Goal: Task Accomplishment & Management: Manage account settings

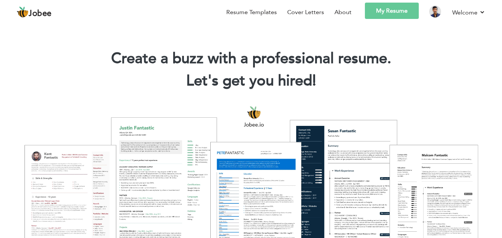
click at [400, 13] on link "My Resume" at bounding box center [392, 11] width 54 height 16
click at [402, 10] on link "My Resume" at bounding box center [392, 11] width 54 height 16
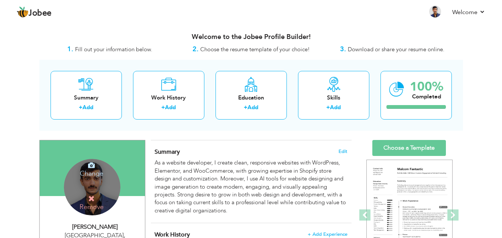
click at [92, 181] on div "Change Remove" at bounding box center [92, 187] width 56 height 56
click at [96, 167] on h4 "Change" at bounding box center [91, 169] width 53 height 18
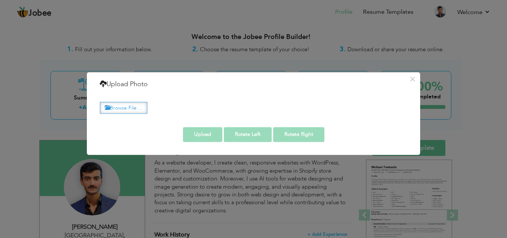
click at [131, 104] on label "Browse File ..." at bounding box center [124, 108] width 48 height 12
click at [0, 0] on input "Browse File ..." at bounding box center [0, 0] width 0 height 0
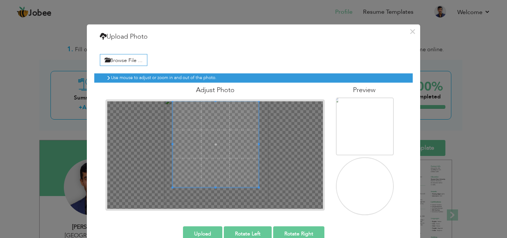
click at [214, 133] on span at bounding box center [216, 144] width 86 height 86
click at [214, 146] on span at bounding box center [216, 146] width 86 height 86
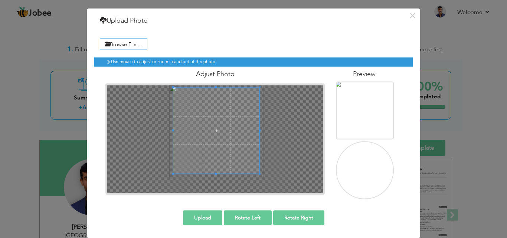
click at [202, 220] on button "Upload" at bounding box center [202, 217] width 39 height 15
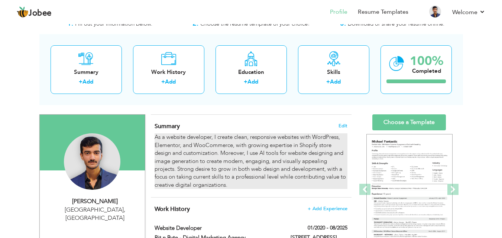
scroll to position [37, 0]
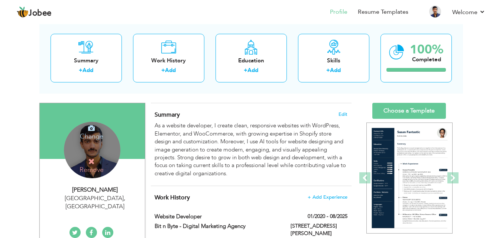
click at [94, 144] on div "Change Remove" at bounding box center [92, 150] width 56 height 56
click at [98, 152] on div "Change Remove" at bounding box center [92, 150] width 56 height 56
click at [105, 151] on div "Change Remove" at bounding box center [92, 150] width 56 height 56
click at [88, 129] on icon at bounding box center [91, 128] width 7 height 7
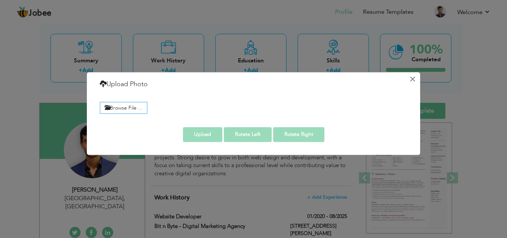
click at [416, 83] on button "×" at bounding box center [413, 79] width 12 height 12
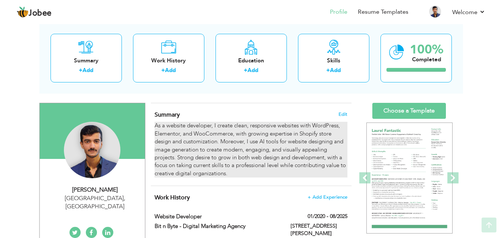
scroll to position [0, 0]
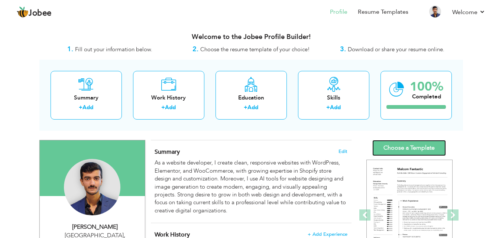
click at [394, 149] on link "Choose a Template" at bounding box center [409, 148] width 74 height 16
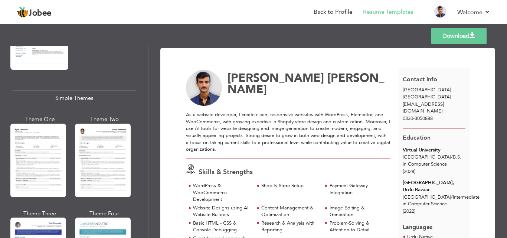
scroll to position [1322, 0]
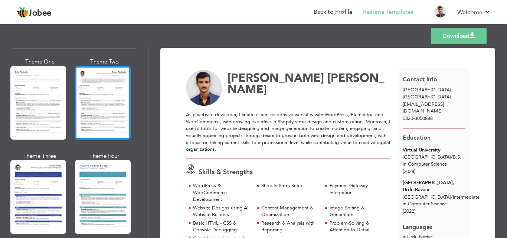
click at [119, 79] on div at bounding box center [103, 103] width 56 height 74
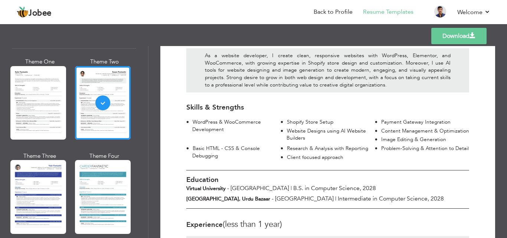
scroll to position [0, 0]
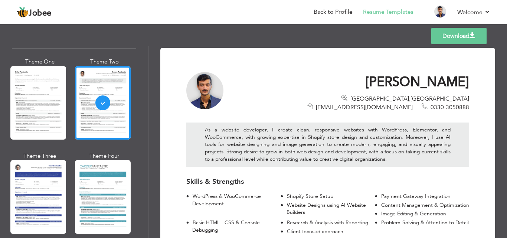
click at [475, 37] on span at bounding box center [473, 36] width 6 height 6
click at [341, 16] on link "Back to Profile" at bounding box center [333, 12] width 39 height 9
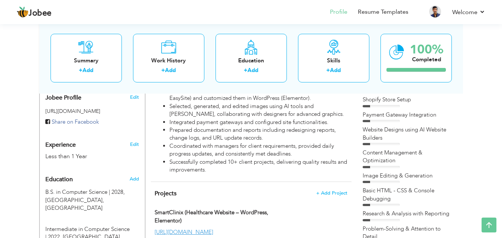
scroll to position [223, 0]
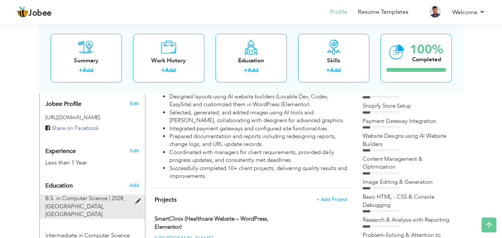
click at [135, 195] on div "B.S. in Computer Science | 2028, Virtual University, Lahore" at bounding box center [88, 207] width 96 height 24
type input "B.S. in Computer Science"
type input "2028"
type input "Virtual University"
radio input "true"
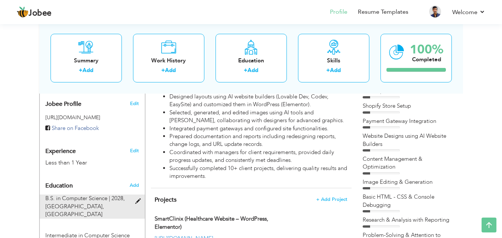
type input "[GEOGRAPHIC_DATA]"
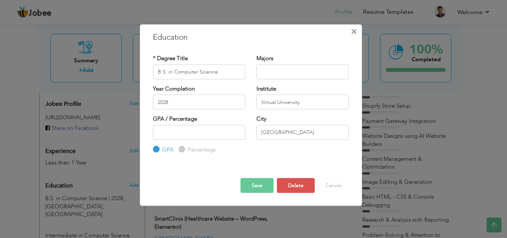
click at [353, 35] on span "×" at bounding box center [354, 31] width 6 height 13
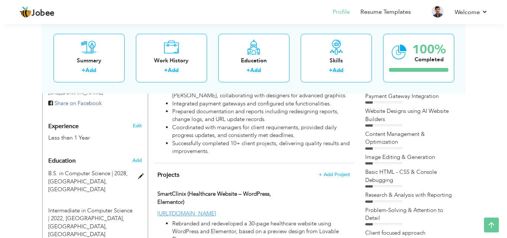
scroll to position [297, 0]
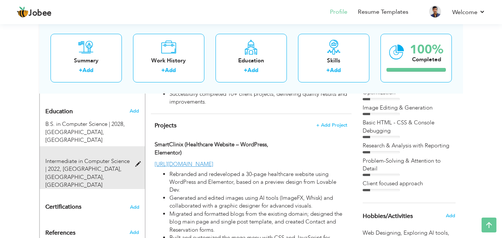
click at [134, 157] on div "Intermediate in Computer Science | 2022, Government College University, Urdu Ba…" at bounding box center [88, 173] width 96 height 32
type input "Intermediate in Computer Science"
type input "2022"
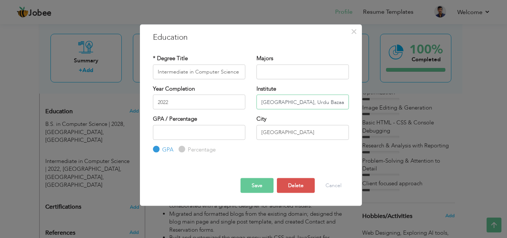
click at [344, 102] on input "Government College University, Urdu Bazaar" at bounding box center [303, 102] width 92 height 15
click at [341, 101] on input "Government College University, Urdu Bazaar" at bounding box center [303, 102] width 92 height 15
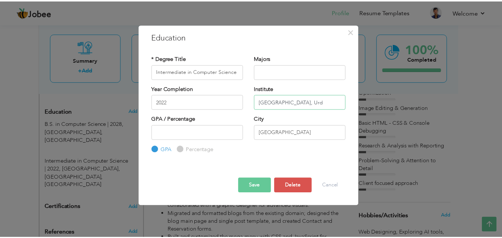
scroll to position [0, 0]
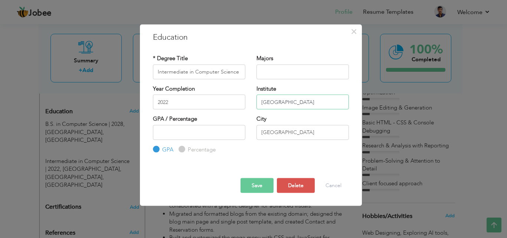
type input "[GEOGRAPHIC_DATA]"
click at [197, 104] on input "2022" at bounding box center [199, 102] width 92 height 15
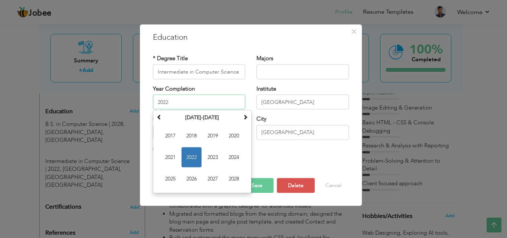
click at [195, 151] on span "2022" at bounding box center [192, 157] width 20 height 20
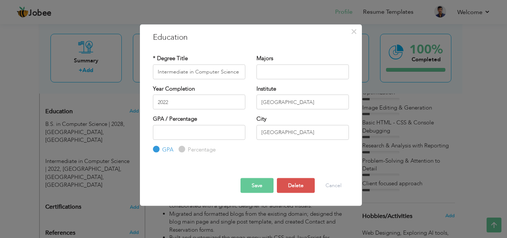
click at [253, 179] on button "Save" at bounding box center [257, 185] width 33 height 15
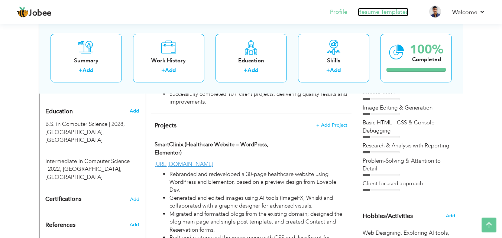
click at [376, 15] on link "Resume Templates" at bounding box center [383, 12] width 51 height 9
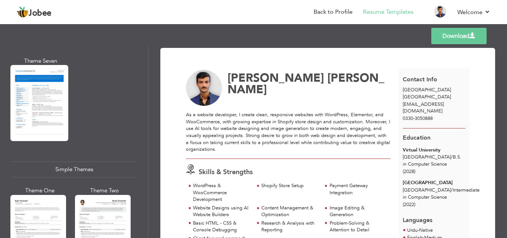
scroll to position [1300, 0]
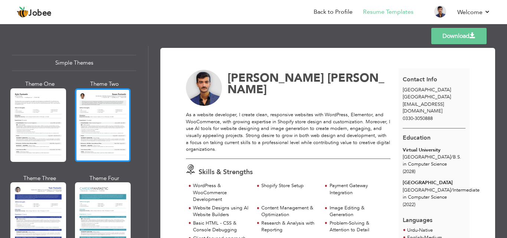
click at [105, 93] on div at bounding box center [103, 125] width 56 height 74
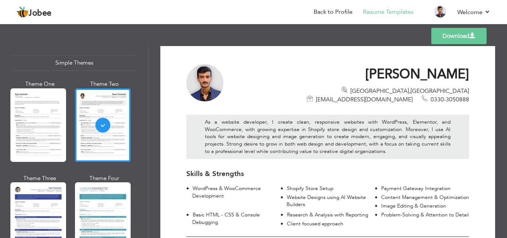
scroll to position [0, 0]
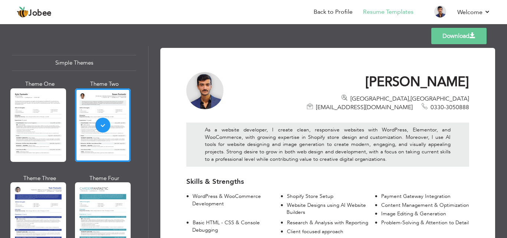
click at [68, 120] on div "Theme One" at bounding box center [40, 123] width 56 height 87
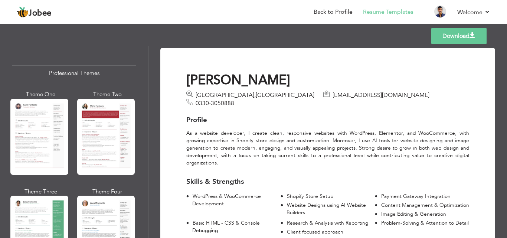
click at [49, 149] on div at bounding box center [39, 137] width 58 height 76
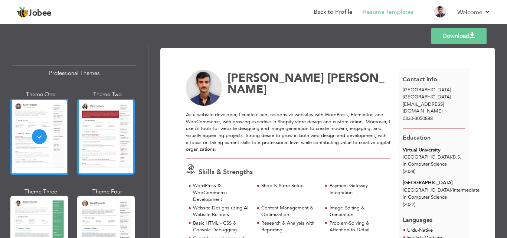
click at [125, 155] on div at bounding box center [106, 137] width 58 height 76
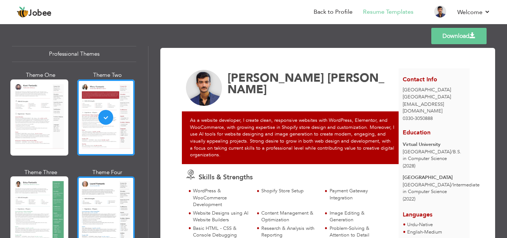
scroll to position [37, 0]
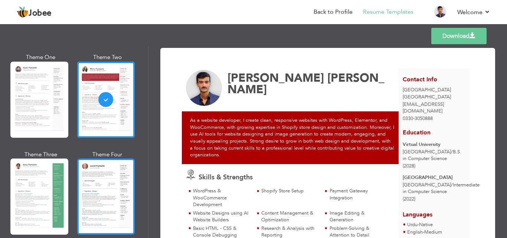
click at [91, 195] on div at bounding box center [106, 197] width 58 height 76
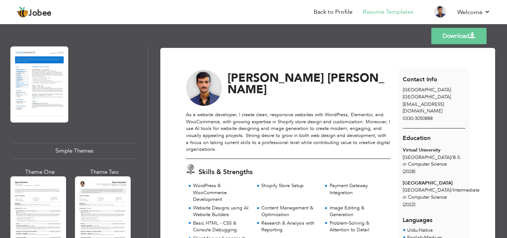
scroll to position [1263, 0]
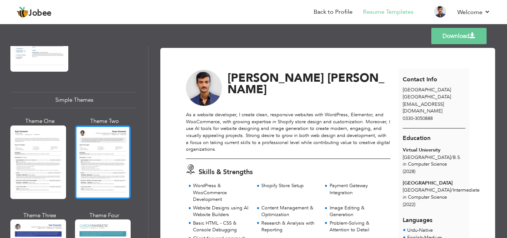
click at [97, 128] on div at bounding box center [103, 163] width 56 height 74
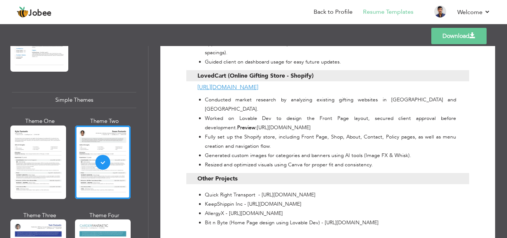
scroll to position [594, 0]
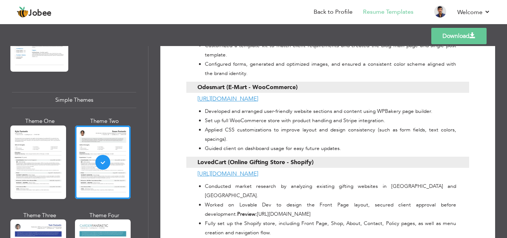
click at [458, 36] on link "Download" at bounding box center [459, 36] width 55 height 16
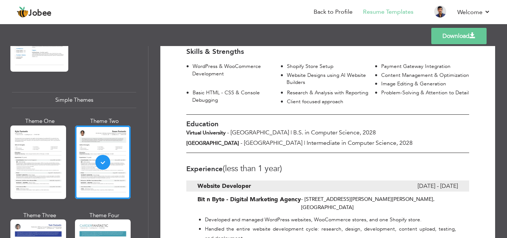
scroll to position [0, 0]
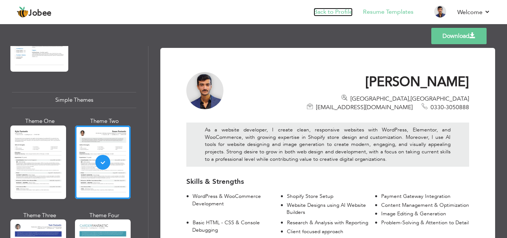
click at [329, 11] on link "Back to Profile" at bounding box center [333, 12] width 39 height 9
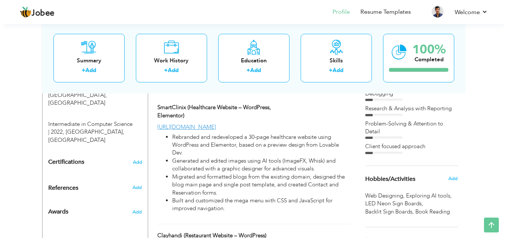
scroll to position [409, 0]
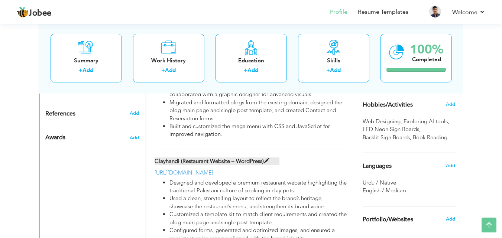
click at [253, 162] on label "Clayhandi (Restaurant Website – WordPress)" at bounding box center [217, 161] width 125 height 8
type input "Clayhandi (Restaurant Website – WordPress)"
type input "[URL][DOMAIN_NAME]"
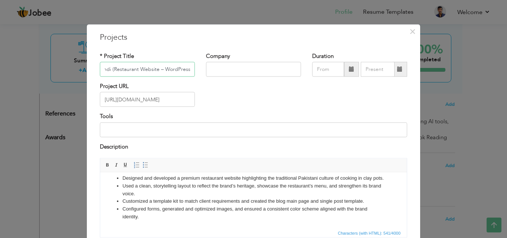
scroll to position [13, 0]
click at [216, 191] on li "Used a clean, storytelling layout to reflect the brand’s heritage, showcase the…" at bounding box center [254, 190] width 262 height 16
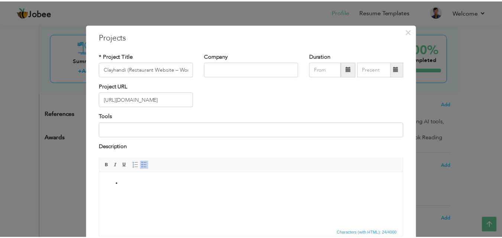
scroll to position [60, 0]
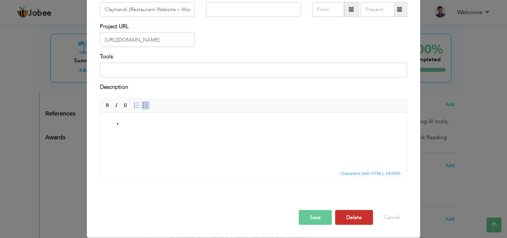
click at [351, 212] on button "Delete" at bounding box center [354, 217] width 38 height 15
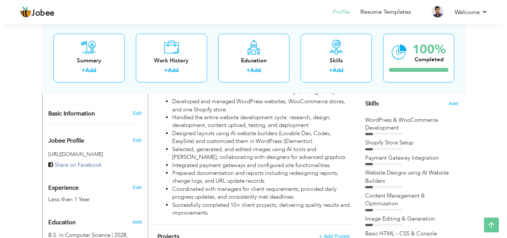
scroll to position [186, 0]
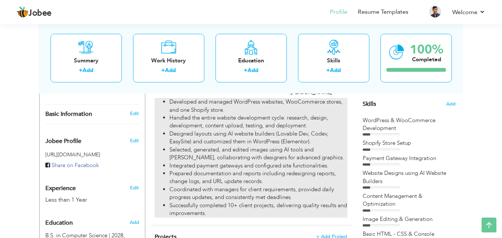
click at [237, 168] on li "Integrated payment gateways and configured site functionalities." at bounding box center [258, 166] width 178 height 8
type input "Website Developer"
type input "Bit n Byte - Digital Marketing Agency"
type input "01/2020"
type input "08/2025"
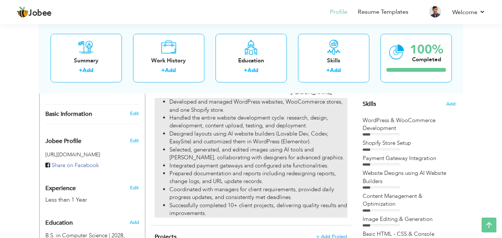
type input "[GEOGRAPHIC_DATA]"
type input "[STREET_ADDRESS][PERSON_NAME][PERSON_NAME]"
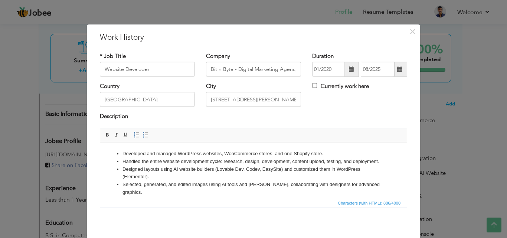
click at [220, 181] on li "Designed layouts using AI website builders (Lovable Dev, Codev, EasySite) and c…" at bounding box center [254, 173] width 262 height 16
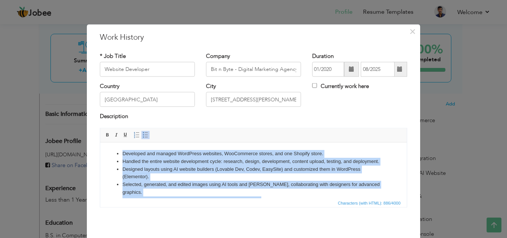
click at [220, 181] on li "Designed layouts using AI website builders (Lovable Dev, Codev, EasySite) and c…" at bounding box center [254, 173] width 262 height 16
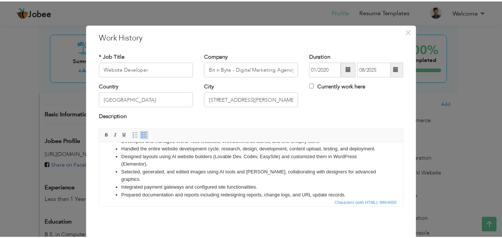
scroll to position [0, 0]
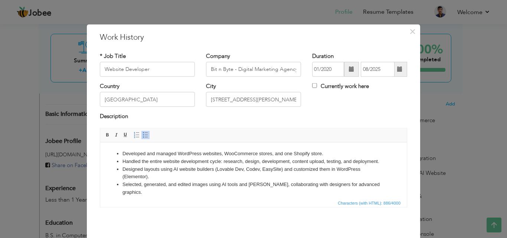
click at [220, 181] on li "Designed layouts using AI website builders (Lovable Dev, Codev, EasySite) and c…" at bounding box center [254, 173] width 262 height 16
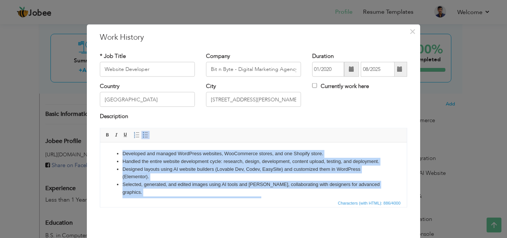
copy ul "Developed and managed WordPress websites, WooCommerce stores, and one Shopify s…"
click at [323, 176] on li "Designed layouts using AI website builders (Lovable Dev, Codev, EasySite) and c…" at bounding box center [254, 173] width 262 height 16
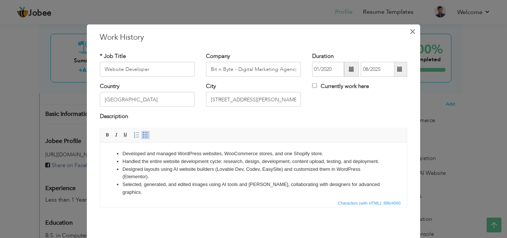
click at [411, 29] on span "×" at bounding box center [413, 31] width 6 height 13
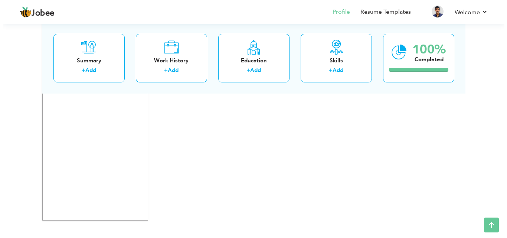
scroll to position [706, 0]
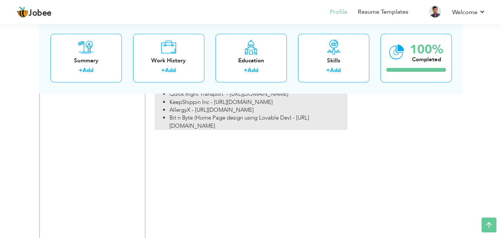
click at [208, 106] on li "KeepShippin Inc - https://www.keepshippin.co" at bounding box center [258, 102] width 178 height 8
type input "Other Projects"
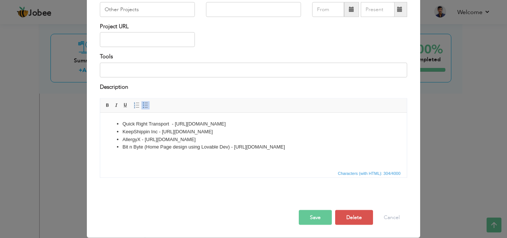
scroll to position [0, 0]
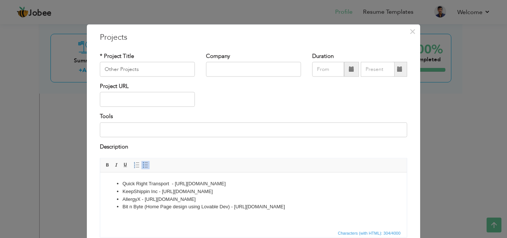
click at [121, 183] on ul "Quick Right Transport - https://www.quickrighttransport.com KeepShippin Inc - h…" at bounding box center [254, 195] width 292 height 31
click at [125, 177] on html "Quick Right Transport - https://www.quickrighttransport.com KeepShippin Inc - h…" at bounding box center [253, 195] width 307 height 46
click at [124, 182] on li "Quick Right Transport - https://www.quickrighttransport.com" at bounding box center [254, 184] width 262 height 8
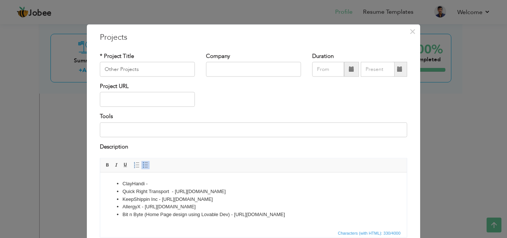
click at [146, 185] on li "ClayHandi -" at bounding box center [254, 184] width 262 height 8
click at [149, 185] on li "ClayHandi -" at bounding box center [254, 184] width 262 height 8
click at [175, 191] on li "Quick Right Transport - https://www.quickrighttransport.com" at bounding box center [254, 192] width 262 height 8
click at [159, 199] on li "KeepShippin Inc - https://www.keepshippin.co" at bounding box center [254, 199] width 262 height 8
click at [163, 200] on li "KeepShippin Inc - https://www.keepshippin.co" at bounding box center [254, 199] width 262 height 8
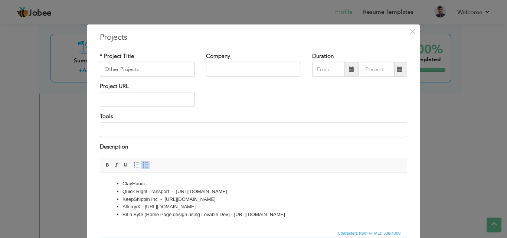
click at [142, 208] on li "AllergyX - https://www.allergyx.us" at bounding box center [254, 207] width 262 height 8
click at [146, 208] on li "AllergyX - https://www.allergyx.us" at bounding box center [254, 207] width 262 height 8
click at [232, 216] on li "Bit n Byte (Home Page design using Lovable Dev) - https://preview--byte-boost-b…" at bounding box center [254, 215] width 262 height 8
click at [235, 215] on li "Bit n Byte (Home Page design using Lovable Dev) - https://preview--byte-boost-b…" at bounding box center [254, 215] width 262 height 8
click at [146, 183] on li "ClayHandi -" at bounding box center [254, 184] width 262 height 8
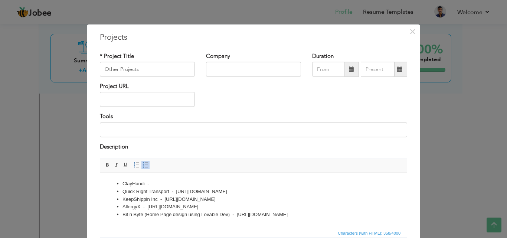
click at [151, 183] on li "ClayHandi -" at bounding box center [254, 184] width 262 height 8
click at [173, 182] on li "ClayHandi -" at bounding box center [254, 184] width 262 height 8
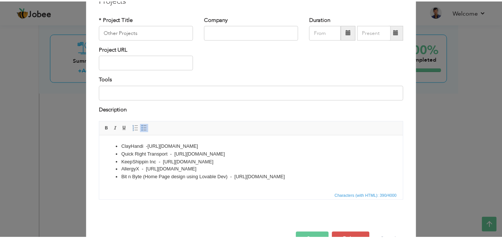
scroll to position [60, 0]
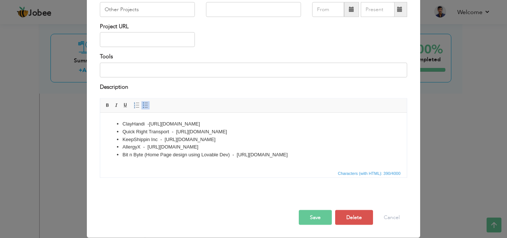
click at [306, 219] on button "Save" at bounding box center [315, 217] width 33 height 15
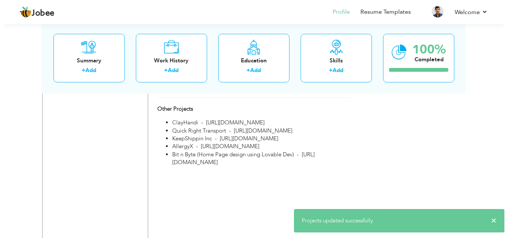
scroll to position [669, 0]
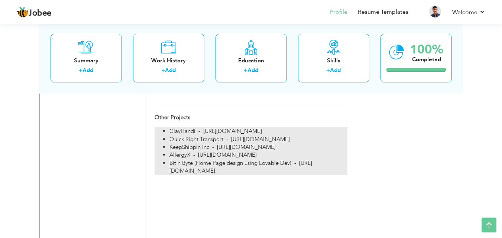
click at [217, 169] on li "Bit n Byte (Home Page design using Lovable Dev) - [URL][DOMAIN_NAME]" at bounding box center [258, 167] width 178 height 16
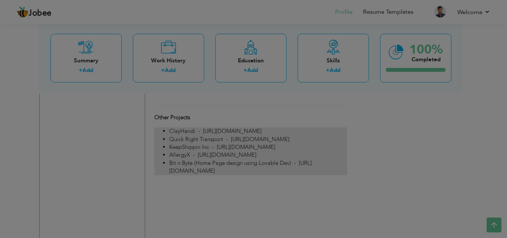
scroll to position [0, 0]
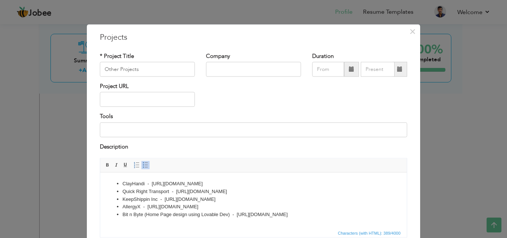
click at [148, 183] on li "ClayHandi - https://www.clayhandi.com" at bounding box center [254, 184] width 262 height 8
click at [170, 192] on li "Quick Right Transport - https://www.quickrighttransport.com" at bounding box center [254, 192] width 262 height 8
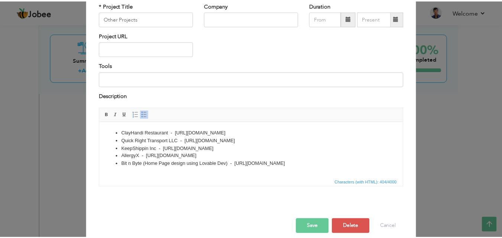
scroll to position [60, 0]
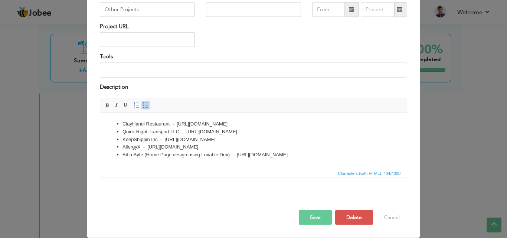
click at [309, 220] on button "Save" at bounding box center [315, 217] width 33 height 15
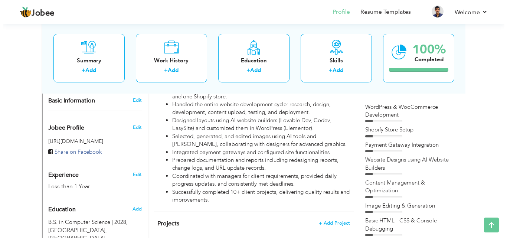
scroll to position [149, 0]
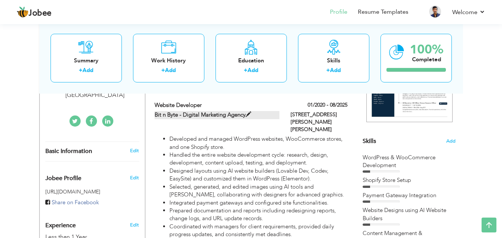
click at [231, 113] on label "Bit n Byte - Digital Marketing Agency" at bounding box center [217, 115] width 125 height 8
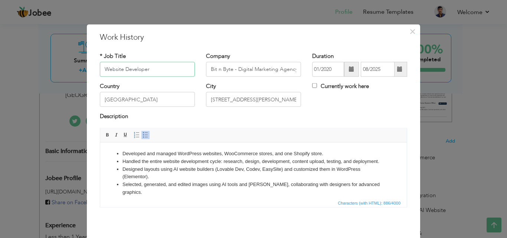
click at [102, 71] on input "Website Developer" at bounding box center [147, 69] width 95 height 15
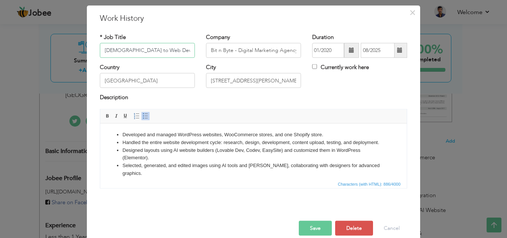
scroll to position [29, 0]
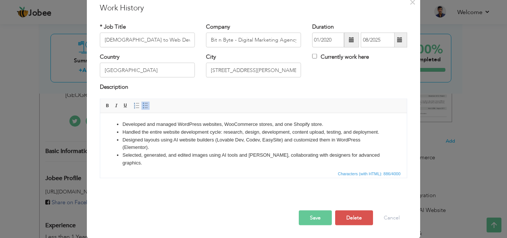
click at [307, 213] on button "Save" at bounding box center [315, 217] width 33 height 15
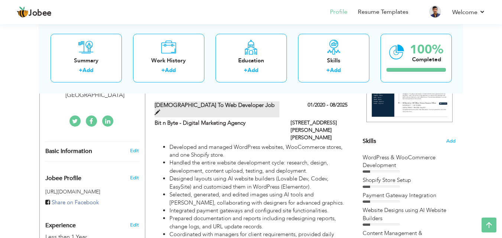
click at [221, 103] on label "Intern to Web Developer Job" at bounding box center [217, 109] width 125 height 16
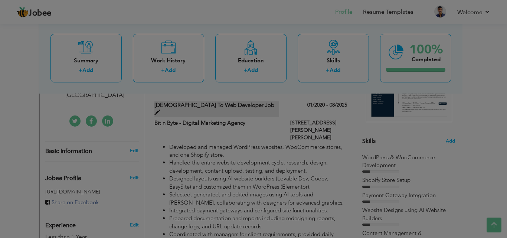
scroll to position [0, 0]
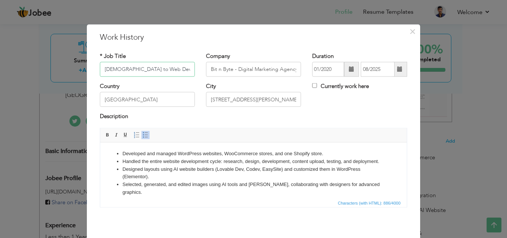
click at [176, 72] on input "Intern to Web Developer Job" at bounding box center [147, 69] width 95 height 15
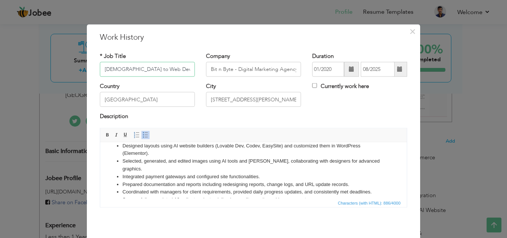
scroll to position [36, 0]
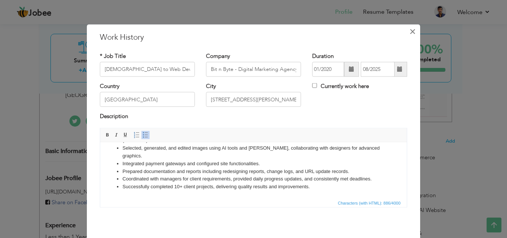
click at [410, 36] on span "×" at bounding box center [413, 31] width 6 height 13
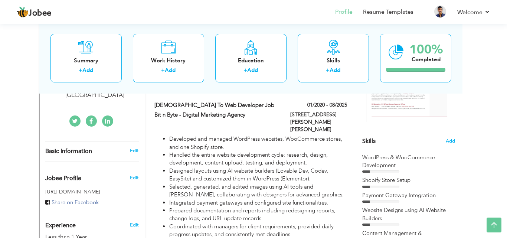
scroll to position [0, 0]
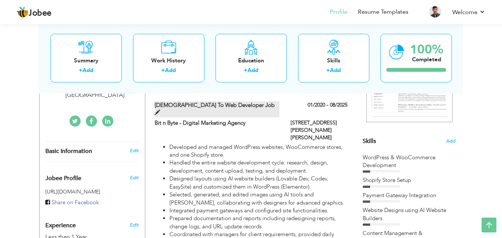
click at [160, 110] on span at bounding box center [158, 113] width 6 height 6
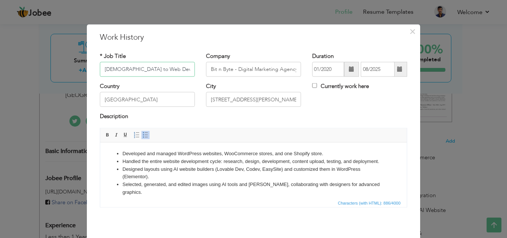
click at [115, 68] on input "Intern to Web Developer Job" at bounding box center [147, 69] width 95 height 15
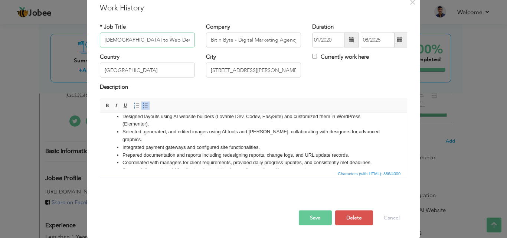
scroll to position [36, 0]
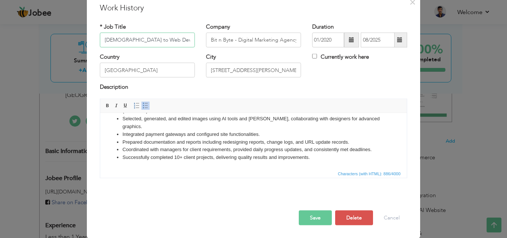
type input "[DEMOGRAPHIC_DATA] to Web Developer Job"
click at [308, 215] on button "Save" at bounding box center [315, 217] width 33 height 15
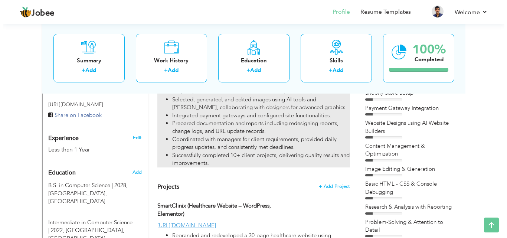
scroll to position [223, 0]
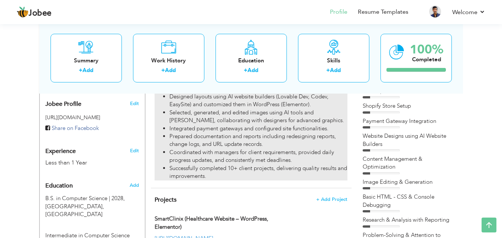
click at [229, 147] on li "Prepared documentation and reports including redesigning reports, change logs, …" at bounding box center [258, 141] width 178 height 16
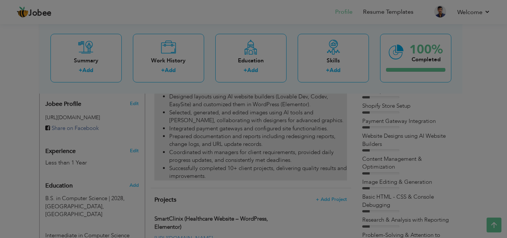
scroll to position [0, 0]
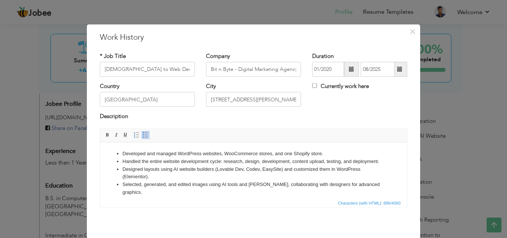
click at [214, 181] on li "Designed layouts using AI website builders (Lovable Dev, Codev, EasySite) and c…" at bounding box center [254, 173] width 262 height 16
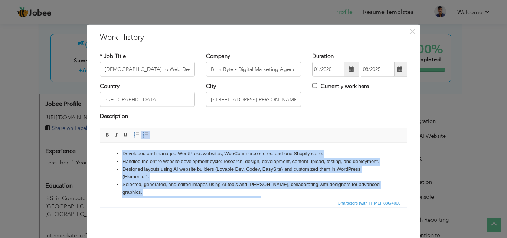
copy ul "Developed and managed WordPress websites, WooCommerce stores, and one Shopify s…"
click at [258, 175] on li "Designed layouts using AI website builders (Lovable Dev, Codev, EasySite) and c…" at bounding box center [254, 173] width 262 height 16
paste body
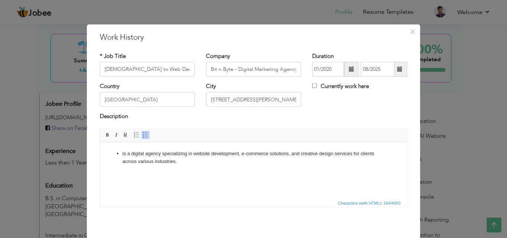
click at [131, 154] on li "is a digital agency specializing in website development, e-commerce solutions, …" at bounding box center [254, 158] width 262 height 16
drag, startPoint x: 188, startPoint y: 168, endPoint x: 108, endPoint y: 170, distance: 79.9
click at [108, 170] on body "Bit n Byte is a digital agency providing content creation, graphic designing, v…" at bounding box center [254, 161] width 292 height 23
drag, startPoint x: 106, startPoint y: 135, endPoint x: 40, endPoint y: 3, distance: 147.2
click at [106, 135] on span at bounding box center [108, 135] width 6 height 6
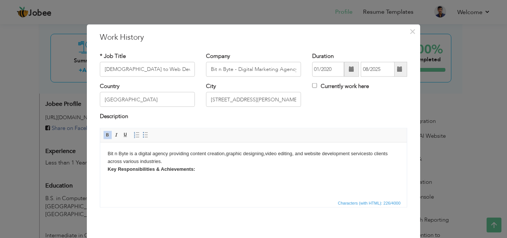
click at [202, 171] on body "Bit n Byte is a digital agency providing content creation, graphic designing, v…" at bounding box center [254, 161] width 292 height 23
click at [199, 168] on body "Bit n Byte is a digital agency providing content creation, graphic designing, v…" at bounding box center [254, 165] width 292 height 31
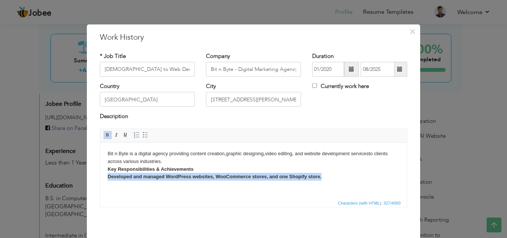
drag, startPoint x: 324, startPoint y: 176, endPoint x: 105, endPoint y: 176, distance: 218.4
click at [105, 176] on html "Bit n Byte is a digital agency providing content creation, graphic designing, v…" at bounding box center [253, 168] width 307 height 53
click at [108, 136] on link "Bold" at bounding box center [108, 135] width 8 height 8
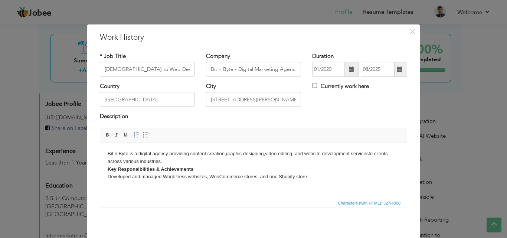
click at [311, 176] on body "Bit n Byte is a digital agency providing content creation, graphic designing, v…" at bounding box center [254, 169] width 292 height 39
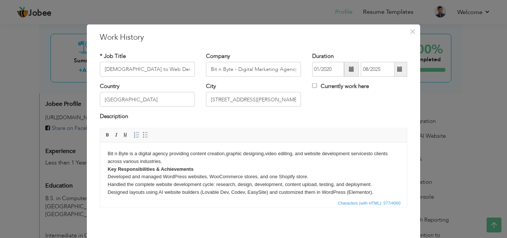
click at [374, 193] on body "Bit n Byte is a digital agency providing content creation, graphic designing, v…" at bounding box center [254, 177] width 292 height 54
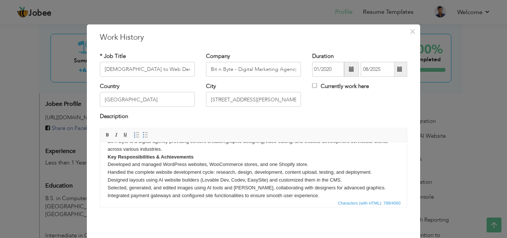
scroll to position [20, 0]
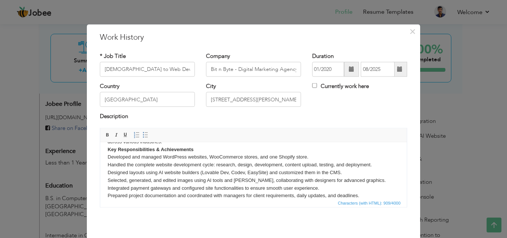
click at [244, 194] on body "Bit n Byte is a digital agency providing content creation, graphic designing, v…" at bounding box center [254, 168] width 292 height 77
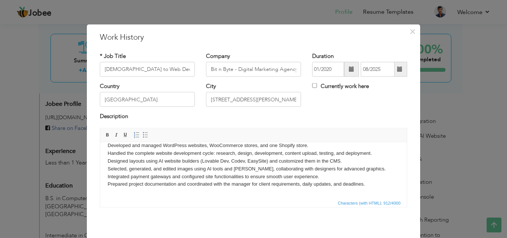
scroll to position [36, 0]
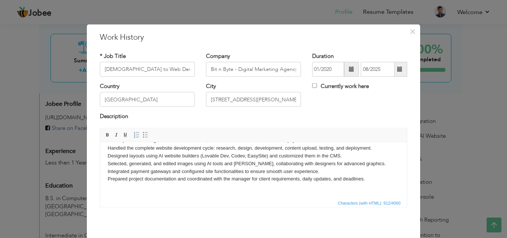
click at [367, 178] on body "Bit n Byte is a digital agency providing content creation, graphic designing, v…" at bounding box center [254, 151] width 292 height 77
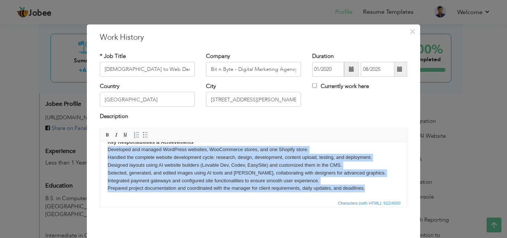
scroll to position [17, 0]
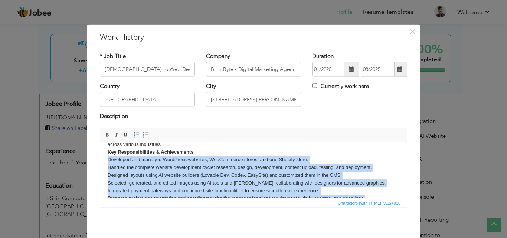
drag, startPoint x: 374, startPoint y: 191, endPoint x: 103, endPoint y: 162, distance: 272.0
click at [103, 162] on html "Bit n Byte is a digital agency providing content creation, graphic designing, v…" at bounding box center [253, 171] width 307 height 92
click at [143, 134] on span at bounding box center [146, 135] width 6 height 6
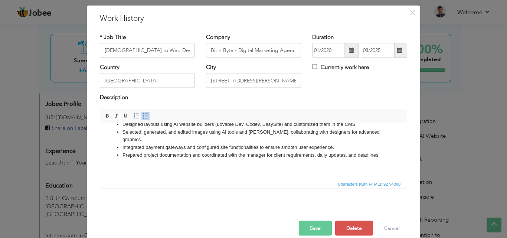
scroll to position [29, 0]
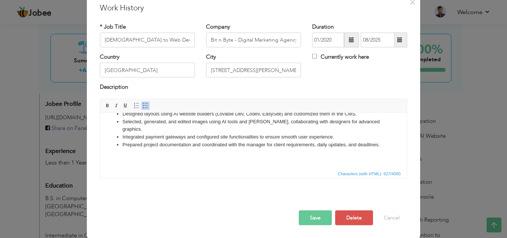
click at [303, 218] on button "Save" at bounding box center [315, 217] width 33 height 15
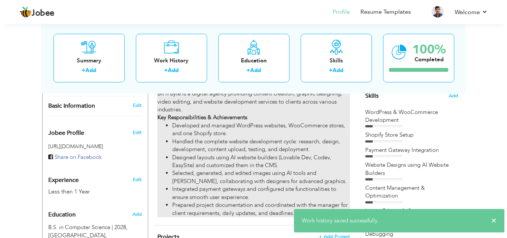
scroll to position [149, 0]
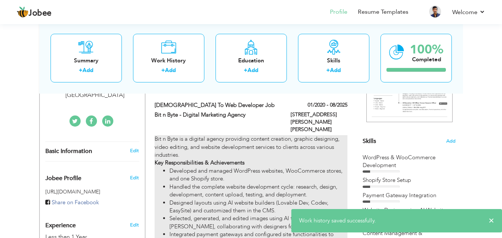
click at [217, 185] on li "Handled the complete website development cycle: research, design, development, …" at bounding box center [258, 191] width 178 height 16
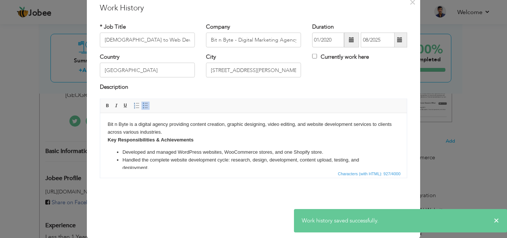
scroll to position [0, 0]
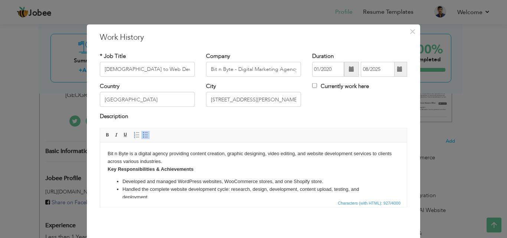
click at [163, 163] on body "Bit n Byte is a digital agency providing content creation, graphic designing, v…" at bounding box center [254, 195] width 292 height 90
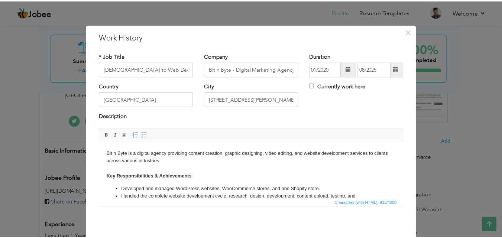
scroll to position [29, 0]
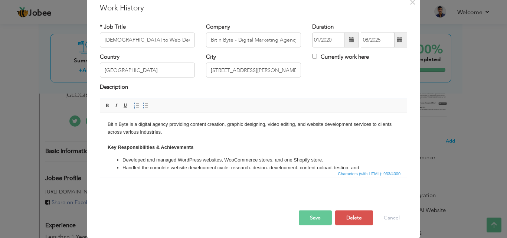
click at [308, 220] on button "Save" at bounding box center [315, 217] width 33 height 15
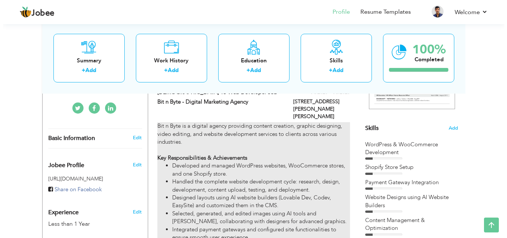
scroll to position [149, 0]
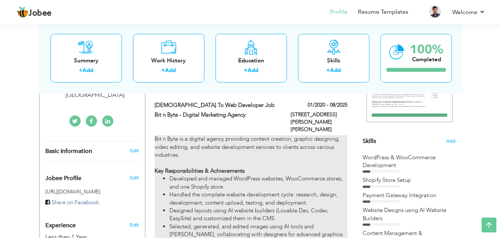
click at [221, 162] on div "Bit n Byte is a digital agency providing content creation, graphic designing, v…" at bounding box center [251, 202] width 192 height 135
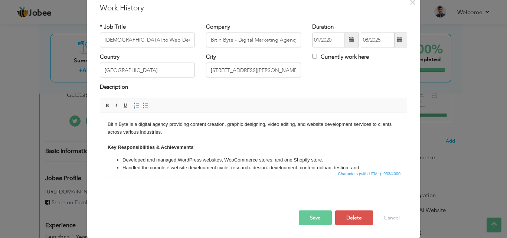
scroll to position [0, 0]
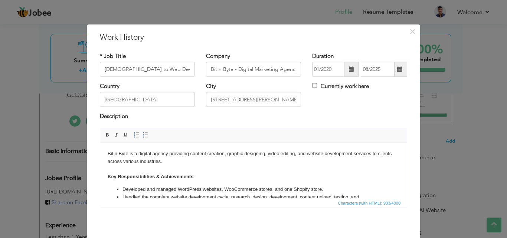
click at [189, 164] on body "Bit n Byte is a digital agency providing content creation, graphic designing, v…" at bounding box center [254, 199] width 292 height 98
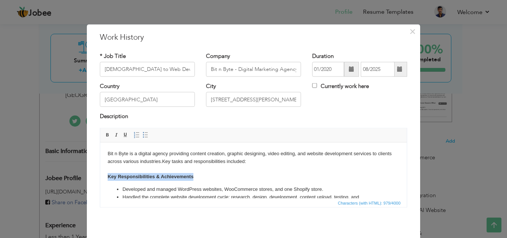
drag, startPoint x: 195, startPoint y: 175, endPoint x: 109, endPoint y: 178, distance: 86.6
click at [109, 178] on body "Bit n Byte is a digital agency providing content creation, graphic designing, v…" at bounding box center [254, 199] width 292 height 98
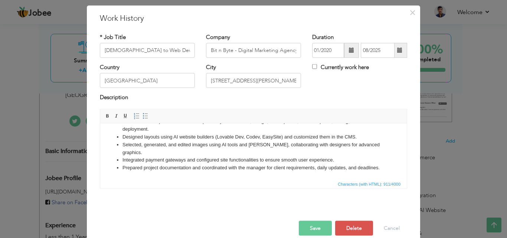
scroll to position [29, 0]
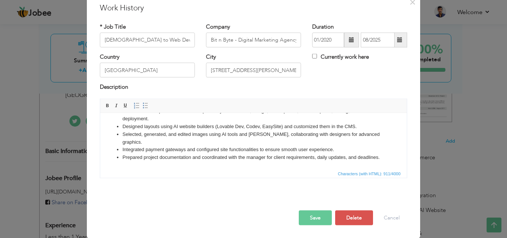
click at [309, 218] on button "Save" at bounding box center [315, 217] width 33 height 15
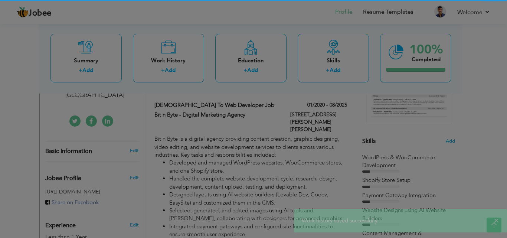
scroll to position [0, 0]
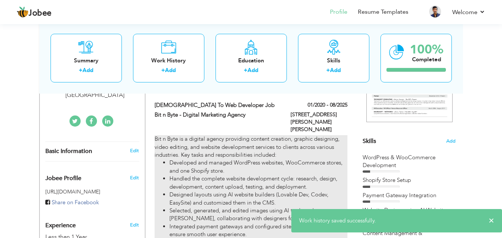
click at [251, 164] on li "Developed and managed WordPress websites, WooCommerce stores, and one Shopify s…" at bounding box center [258, 167] width 178 height 16
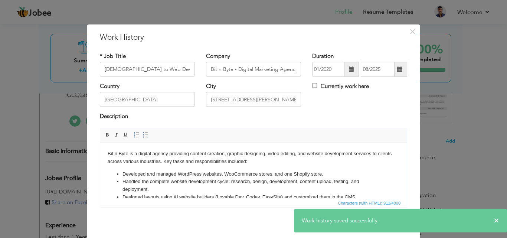
click at [257, 163] on body "Bit n Byte is a digital agency providing content creation, graphic designing, v…" at bounding box center [254, 191] width 292 height 82
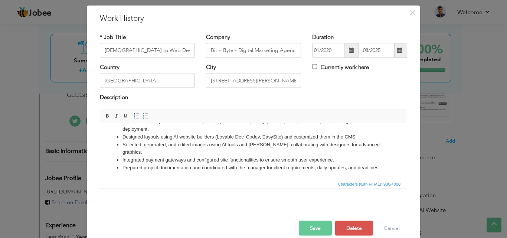
scroll to position [29, 0]
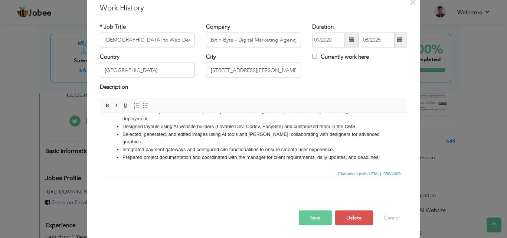
click at [314, 217] on button "Save" at bounding box center [315, 217] width 33 height 15
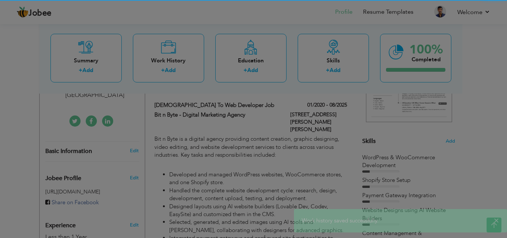
scroll to position [0, 0]
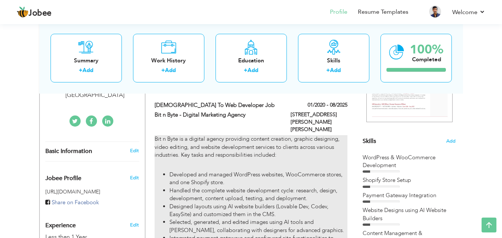
click at [198, 169] on div "Bit n Byte is a digital agency providing content creation, graphic designing, v…" at bounding box center [251, 200] width 192 height 131
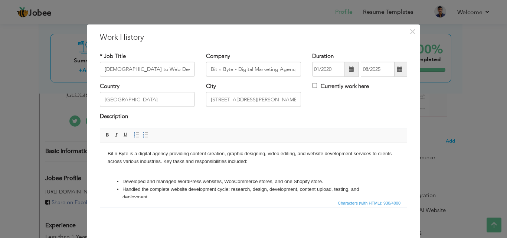
click at [165, 160] on p "Bit n Byte is a digital agency providing content creation, graphic designing, v…" at bounding box center [254, 161] width 292 height 23
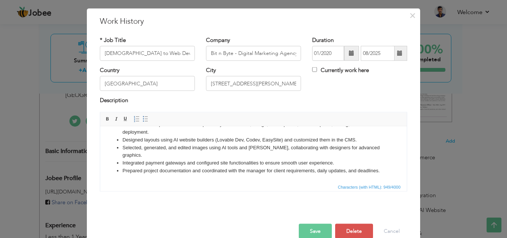
scroll to position [29, 0]
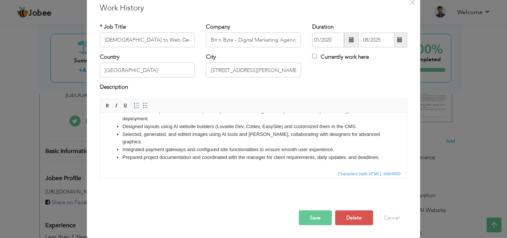
click at [316, 219] on button "Save" at bounding box center [315, 217] width 33 height 15
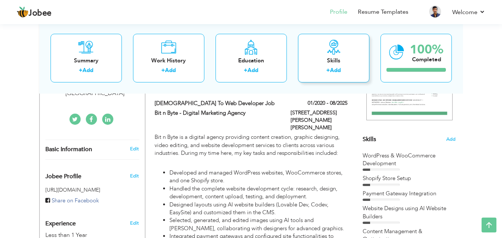
scroll to position [111, 0]
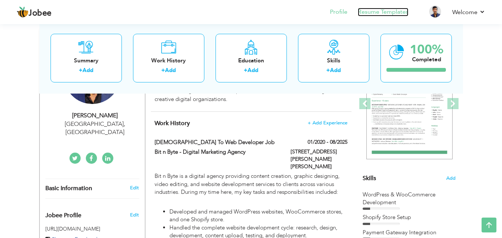
click at [365, 15] on link "Resume Templates" at bounding box center [383, 12] width 51 height 9
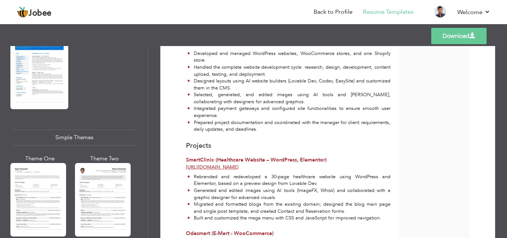
scroll to position [1226, 0]
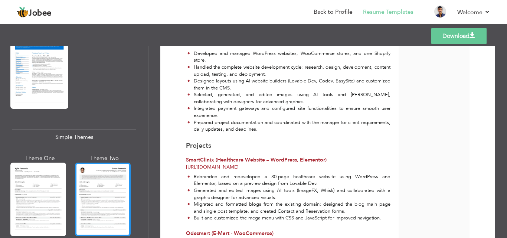
click at [85, 172] on div at bounding box center [103, 200] width 56 height 74
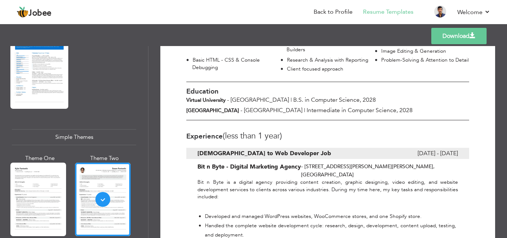
scroll to position [149, 0]
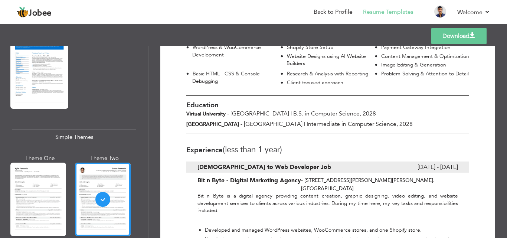
click at [459, 39] on link "Download" at bounding box center [459, 36] width 55 height 16
drag, startPoint x: 292, startPoint y: 163, endPoint x: 290, endPoint y: 168, distance: 5.7
click at [290, 168] on div "[DEMOGRAPHIC_DATA] to Web Developer Job" at bounding box center [285, 167] width 174 height 11
copy b "[DEMOGRAPHIC_DATA] to Web Developer Job"
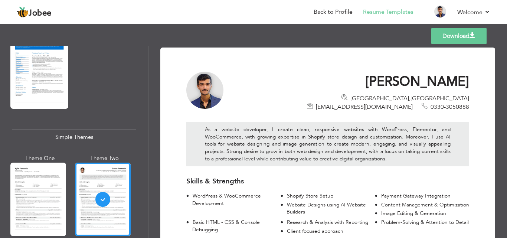
scroll to position [0, 0]
click at [315, 12] on link "Back to Profile" at bounding box center [333, 12] width 39 height 9
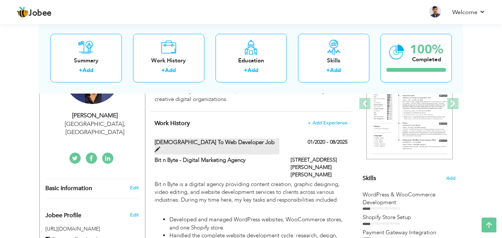
click at [236, 143] on label "[DEMOGRAPHIC_DATA] to Web Developer Job" at bounding box center [217, 147] width 125 height 16
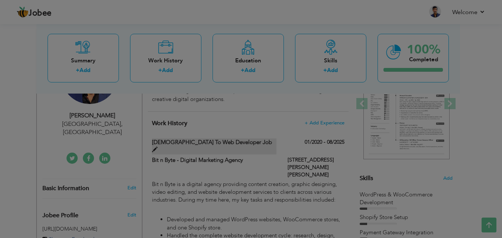
type input "[DEMOGRAPHIC_DATA] to Web Developer Job"
type input "Bit n Byte - Digital Marketing Agency"
type input "01/2020"
type input "08/2025"
type input "[GEOGRAPHIC_DATA]"
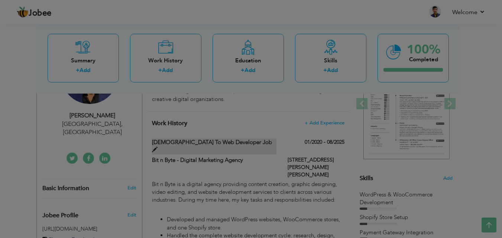
type input "[STREET_ADDRESS][PERSON_NAME][PERSON_NAME]"
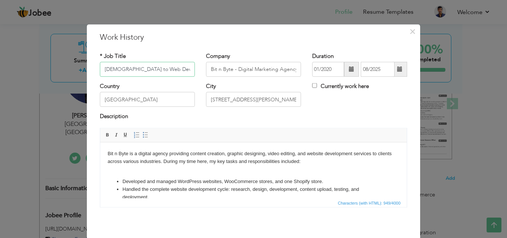
click at [151, 70] on input "[DEMOGRAPHIC_DATA] to Web Developer Job" at bounding box center [147, 69] width 95 height 15
paste input "Web Developer (Intern to Full-Time)"
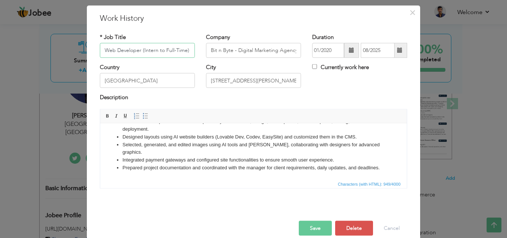
scroll to position [29, 0]
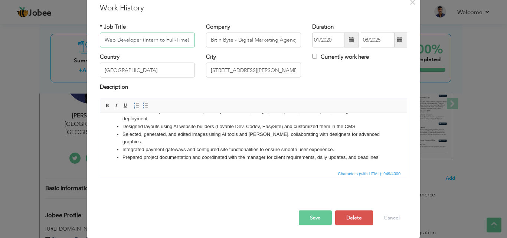
type input "Web Developer (Intern to Full-Time)"
click at [301, 220] on button "Save" at bounding box center [315, 217] width 33 height 15
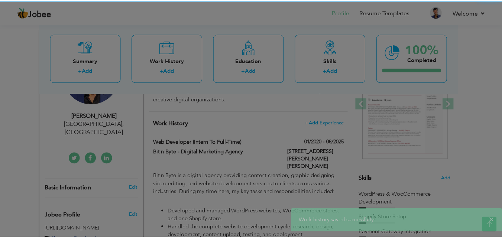
scroll to position [0, 0]
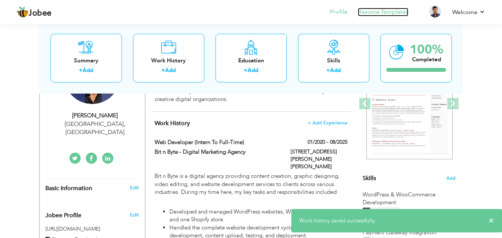
click at [388, 11] on link "Resume Templates" at bounding box center [383, 12] width 51 height 9
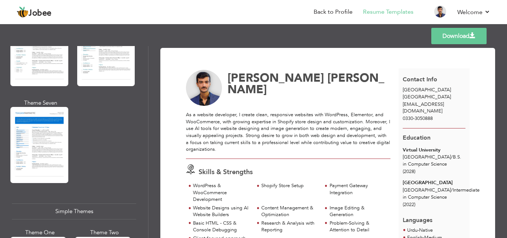
scroll to position [1300, 0]
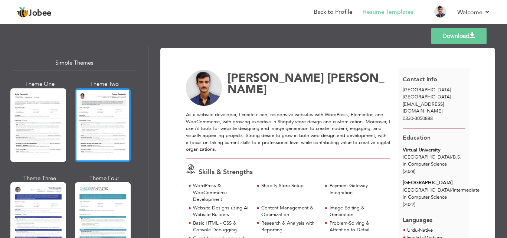
click at [104, 98] on div at bounding box center [103, 125] width 56 height 74
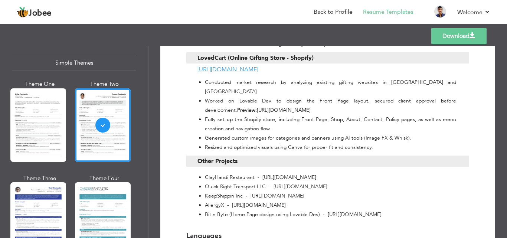
scroll to position [558, 0]
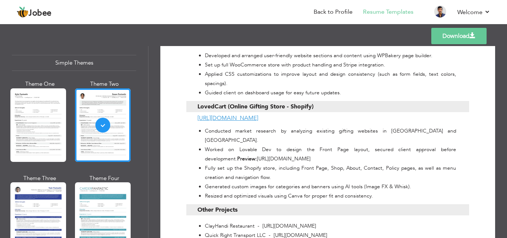
click at [452, 33] on link "Download" at bounding box center [459, 36] width 55 height 16
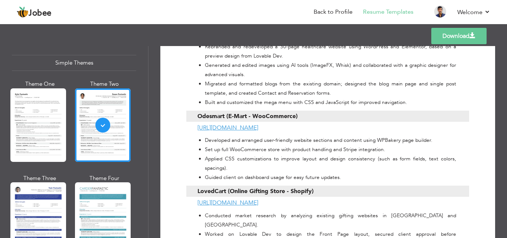
scroll to position [409, 0]
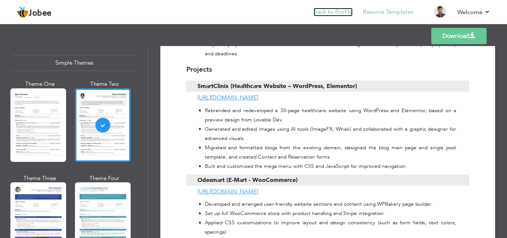
click at [340, 13] on link "Back to Profile" at bounding box center [333, 12] width 39 height 9
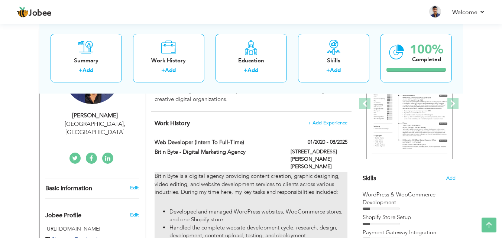
click at [225, 190] on p "Bit n Byte is a digital agency providing content creation, graphic designing, v…" at bounding box center [251, 188] width 192 height 32
type input "Web Developer (Intern to Full-Time)"
type input "Bit n Byte - Digital Marketing Agency"
type input "01/2020"
type input "08/2025"
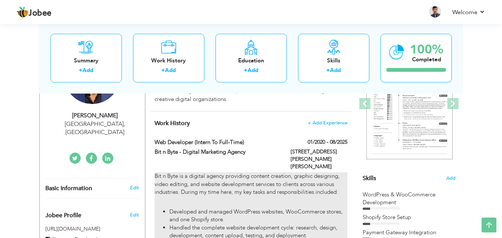
type input "[GEOGRAPHIC_DATA]"
type input "[STREET_ADDRESS][PERSON_NAME][PERSON_NAME]"
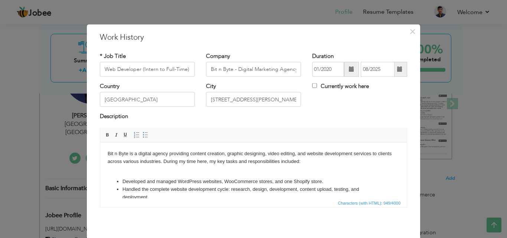
click at [139, 173] on body "Bit n Byte is a digital agency providing content creation, graphic designing, v…" at bounding box center [254, 195] width 292 height 90
click at [135, 169] on p "Bit n Byte is a digital agency providing content creation, graphic designing, v…" at bounding box center [254, 161] width 292 height 23
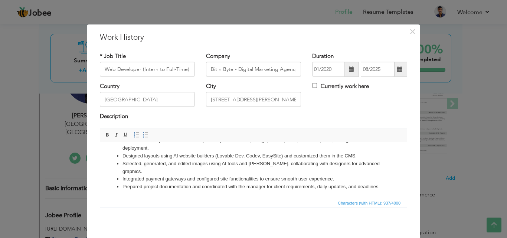
scroll to position [29, 0]
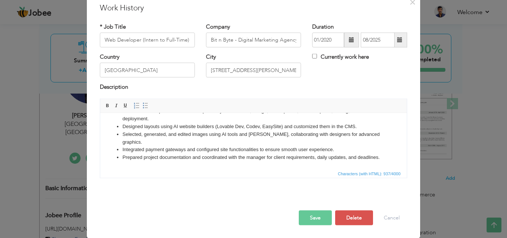
click at [312, 221] on button "Save" at bounding box center [315, 217] width 33 height 15
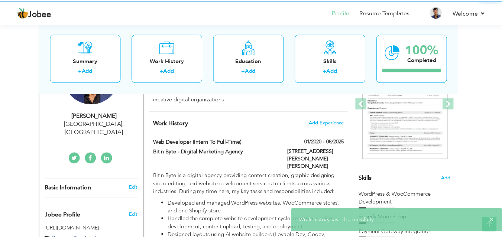
scroll to position [0, 0]
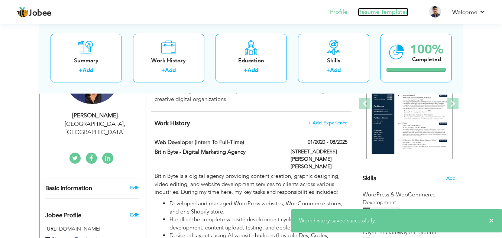
click at [374, 13] on link "Resume Templates" at bounding box center [383, 12] width 51 height 9
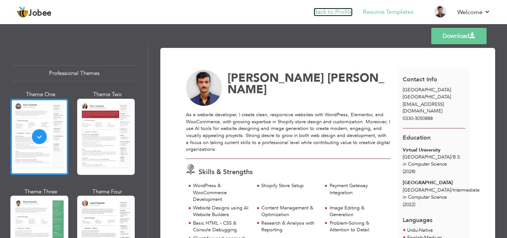
click at [342, 10] on link "Back to Profile" at bounding box center [333, 12] width 39 height 9
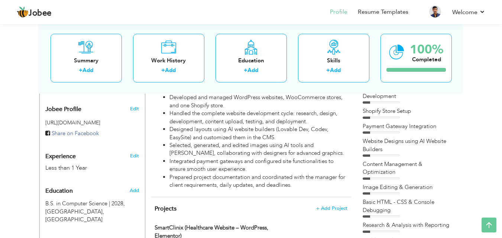
scroll to position [260, 0]
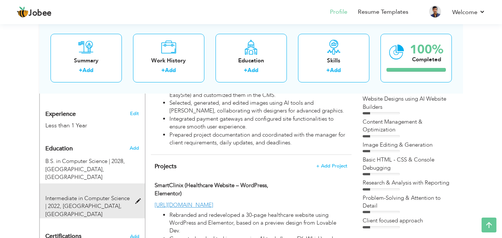
click at [92, 195] on span "Intermediate in Computer Science | 2022," at bounding box center [87, 202] width 84 height 15
type input "Intermediate in Computer Science"
type input "2022"
type input "[GEOGRAPHIC_DATA]"
radio input "true"
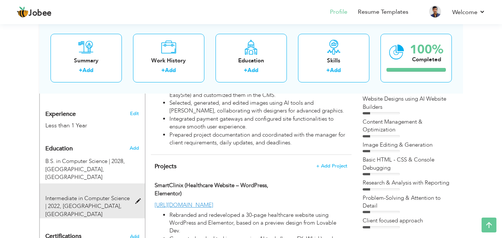
type input "[GEOGRAPHIC_DATA]"
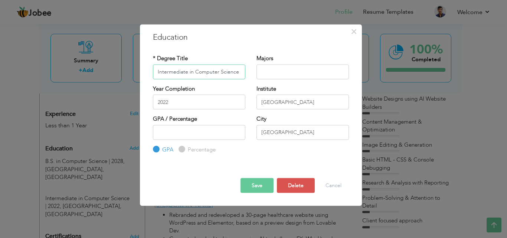
click at [204, 70] on input "Intermediate in Computer Science" at bounding box center [199, 71] width 92 height 15
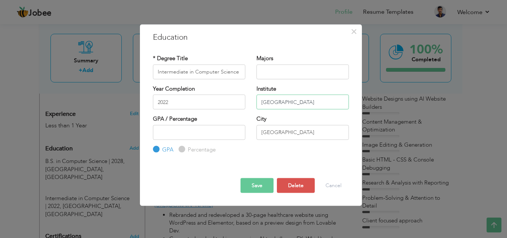
click at [307, 104] on input "[GEOGRAPHIC_DATA]" at bounding box center [303, 102] width 92 height 15
click at [289, 186] on button "Delete" at bounding box center [296, 185] width 38 height 15
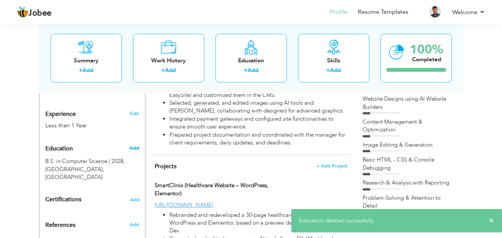
click at [131, 145] on span "Add" at bounding box center [134, 148] width 10 height 7
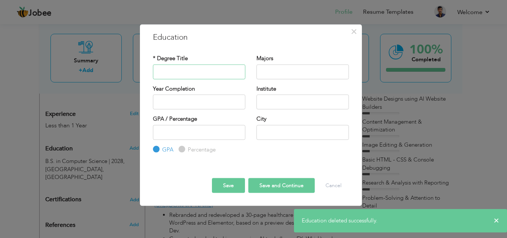
click at [198, 73] on input "text" at bounding box center [199, 71] width 92 height 15
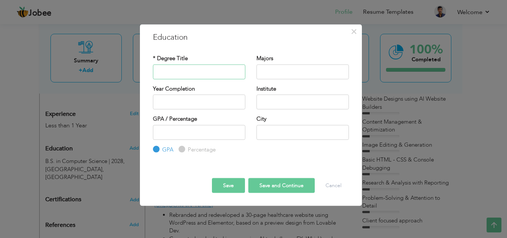
paste input "Intermediate in Computer Science"
type input "Intermediate in Computer Science"
click at [280, 100] on input "text" at bounding box center [303, 102] width 92 height 15
paste input "[GEOGRAPHIC_DATA]"
type input "[GEOGRAPHIC_DATA]"
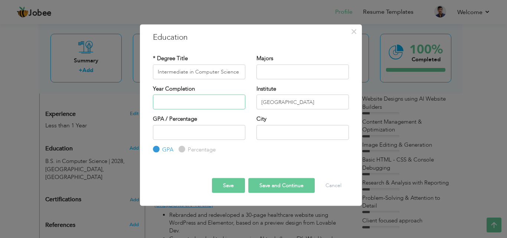
click at [202, 104] on input "text" at bounding box center [199, 102] width 92 height 15
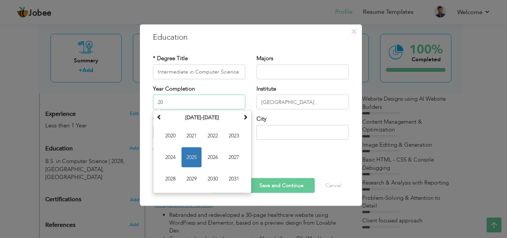
type input "2"
type input "2022"
click at [232, 89] on div "Year Completion 2022 August 2025 Su Mo Tu We Th Fr Sa 27 28 29 30 31 1 2 3 4 5 …" at bounding box center [199, 97] width 92 height 25
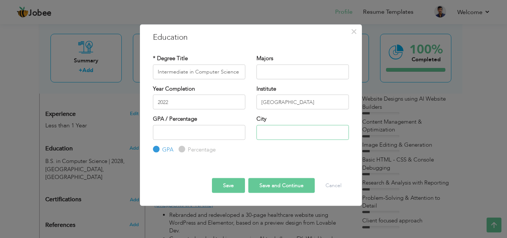
click at [292, 137] on input "text" at bounding box center [303, 132] width 92 height 15
type input "[GEOGRAPHIC_DATA]"
click at [220, 184] on button "Save" at bounding box center [228, 185] width 33 height 15
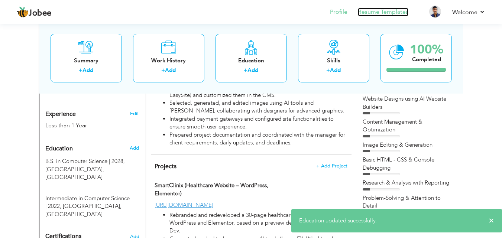
click at [374, 12] on link "Resume Templates" at bounding box center [383, 12] width 51 height 9
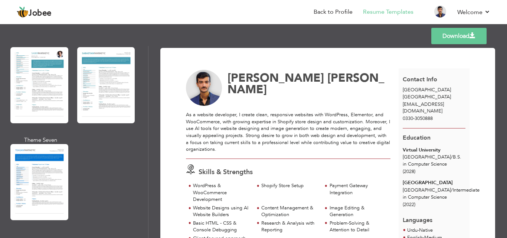
scroll to position [1263, 0]
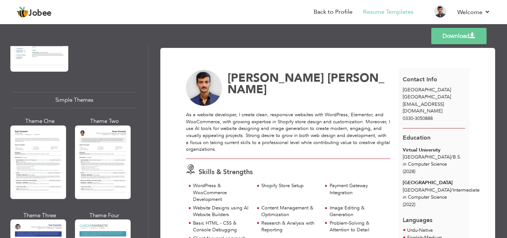
click at [101, 140] on div at bounding box center [103, 163] width 56 height 74
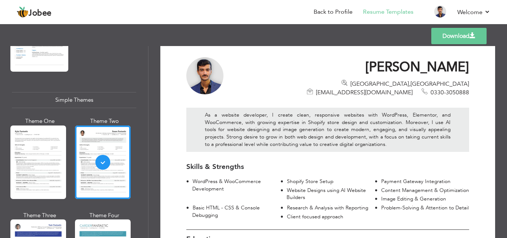
scroll to position [0, 0]
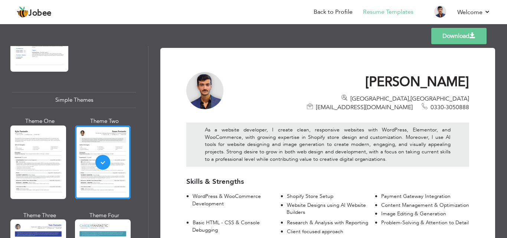
click at [436, 39] on link "Download" at bounding box center [459, 36] width 55 height 16
